Goal: Task Accomplishment & Management: Manage account settings

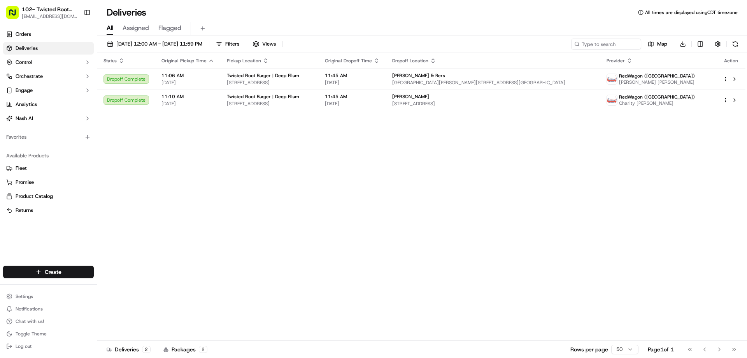
click at [193, 48] on button "[DATE] 12:00 AM - [DATE] 11:59 PM" at bounding box center [155, 44] width 102 height 11
click at [171, 45] on span "[DATE] 12:00 AM - [DATE] 11:59 PM" at bounding box center [159, 43] width 86 height 7
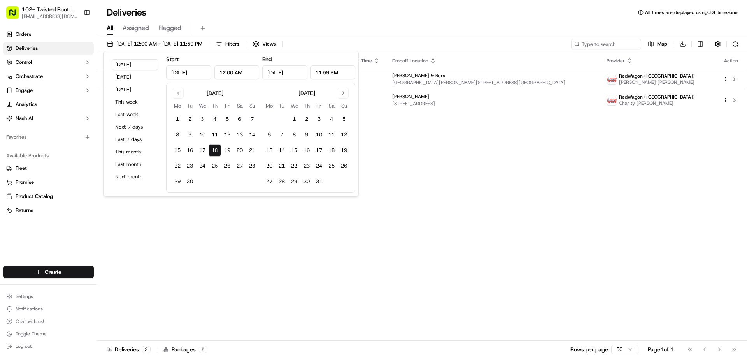
drag, startPoint x: 187, startPoint y: 46, endPoint x: 189, endPoint y: 51, distance: 5.4
click at [188, 46] on span "[DATE] 12:00 AM - [DATE] 11:59 PM" at bounding box center [159, 43] width 86 height 7
type input "[DATE]"
type input "12:00 AM"
type input "[DATE]"
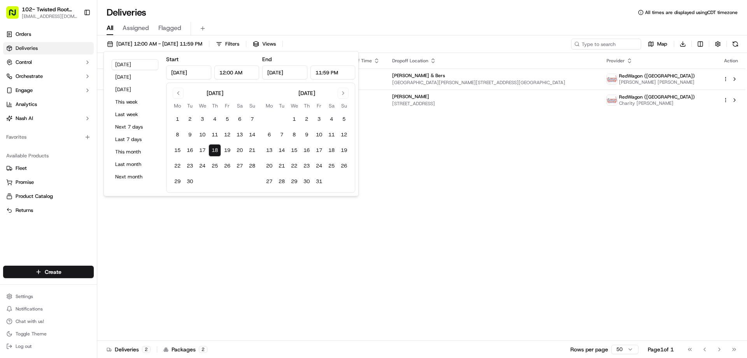
type input "11:59 PM"
click at [228, 152] on button "19" at bounding box center [227, 150] width 12 height 12
type input "[DATE]"
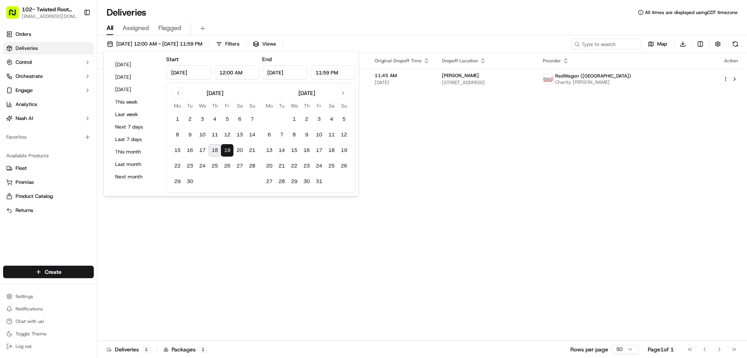
click at [468, 21] on div "All Assigned Flagged" at bounding box center [422, 27] width 650 height 17
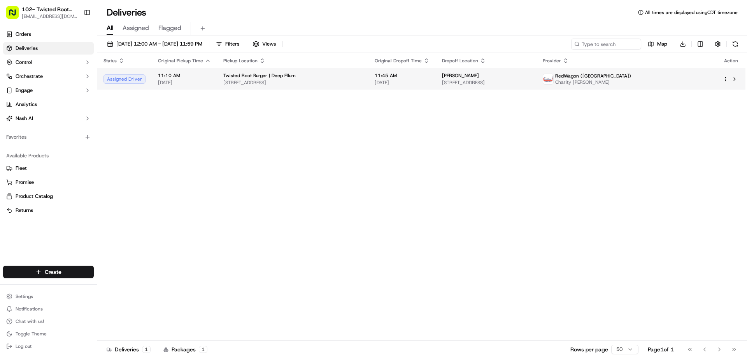
click at [285, 76] on span "Twisted Root Burger | Deep Ellum" at bounding box center [259, 75] width 72 height 6
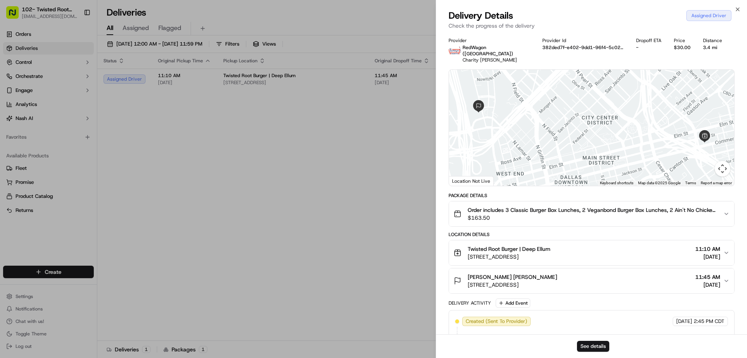
drag, startPoint x: 248, startPoint y: 190, endPoint x: 229, endPoint y: 187, distance: 18.4
